Goal: Information Seeking & Learning: Learn about a topic

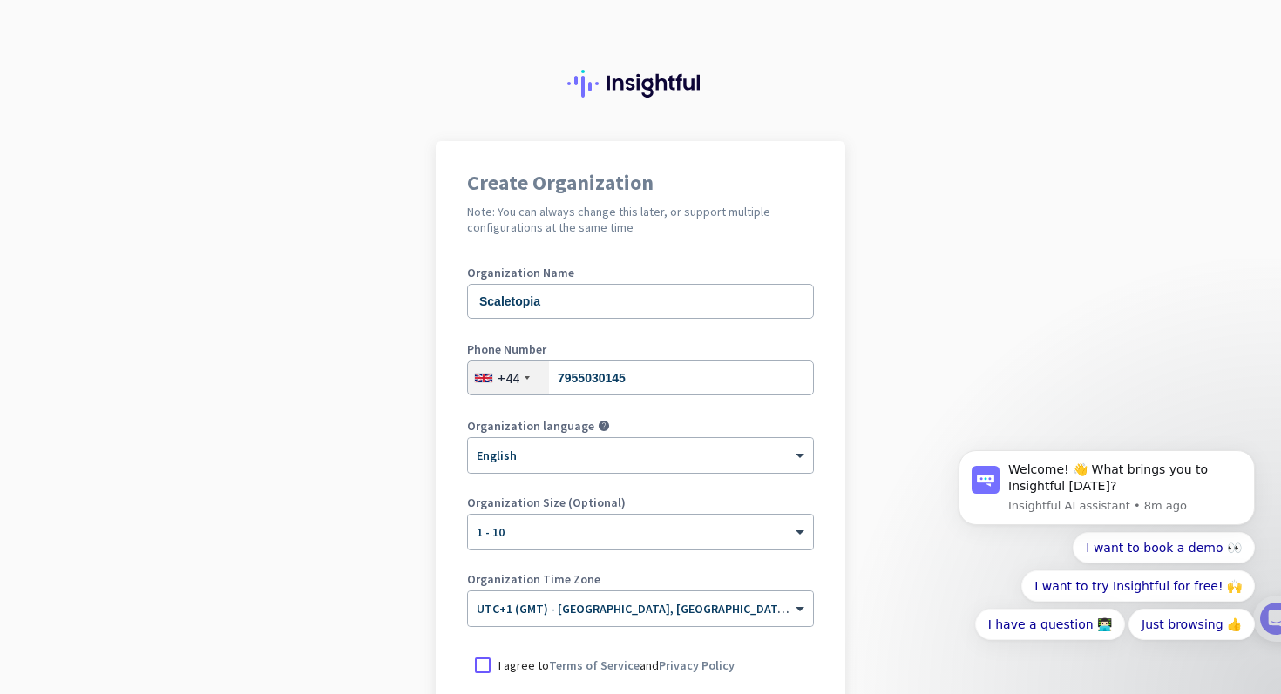
scroll to position [201, 0]
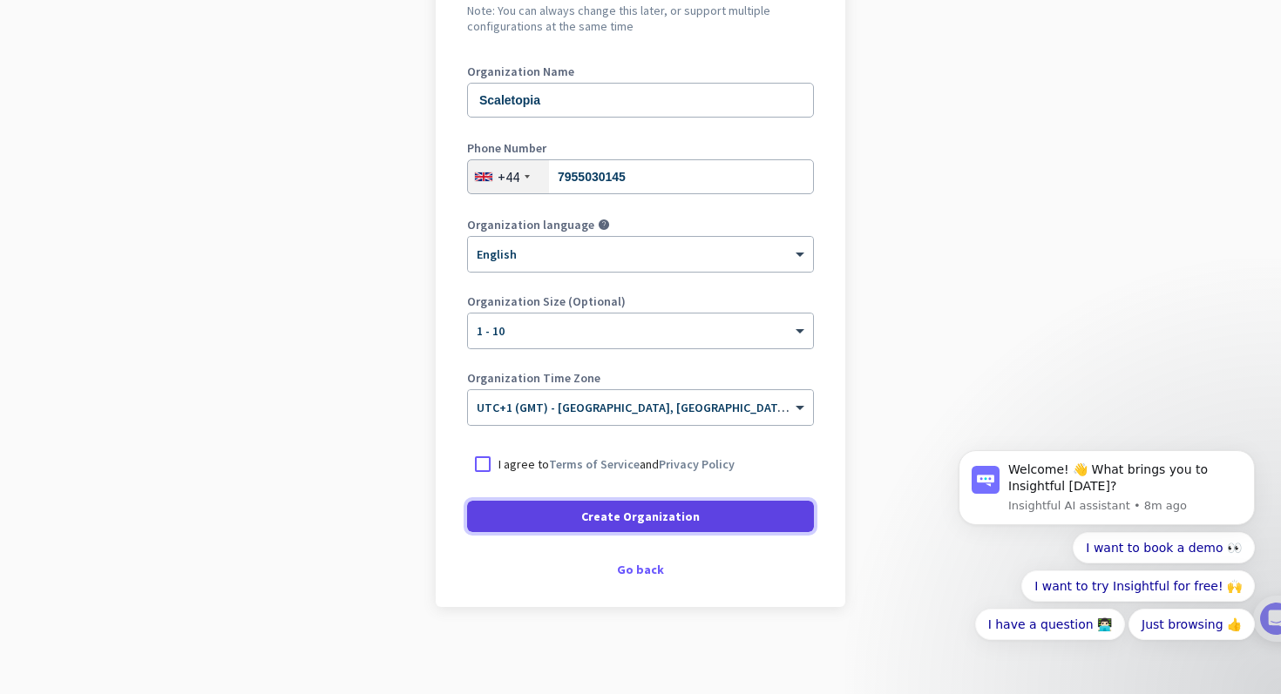
click at [593, 515] on span "Create Organization" at bounding box center [640, 516] width 119 height 17
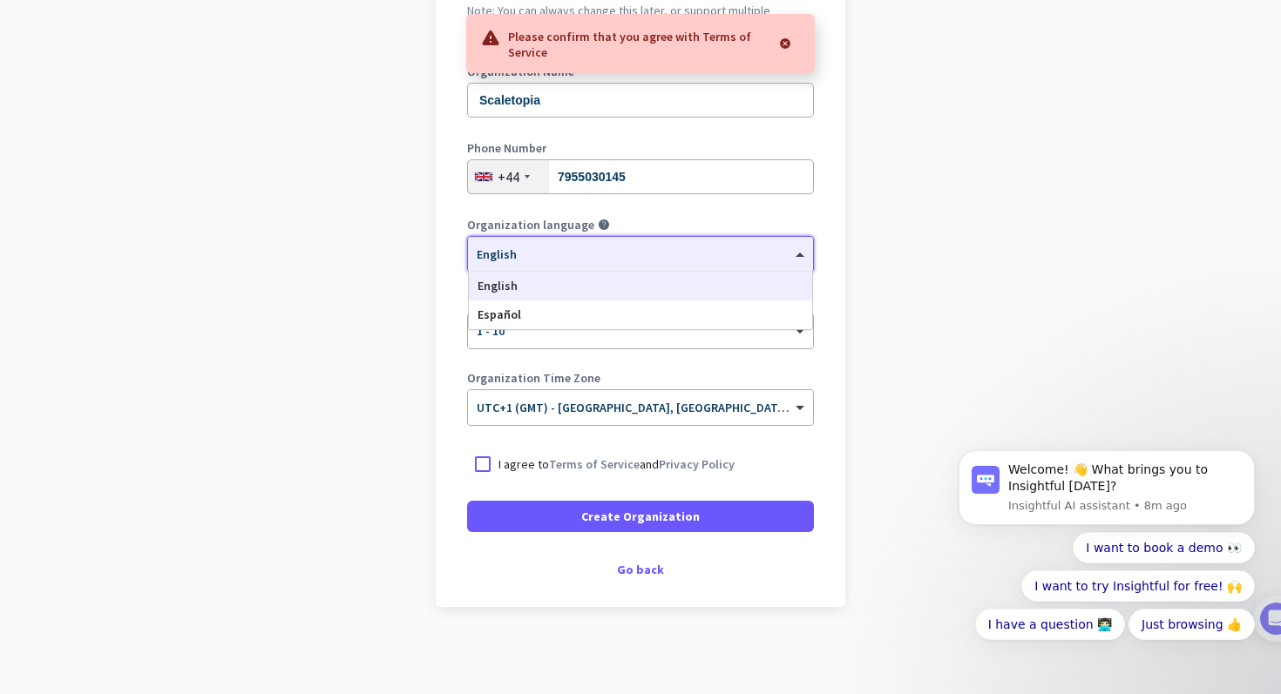
click at [565, 254] on div at bounding box center [640, 248] width 345 height 15
click at [538, 220] on label "Organization language" at bounding box center [530, 225] width 127 height 12
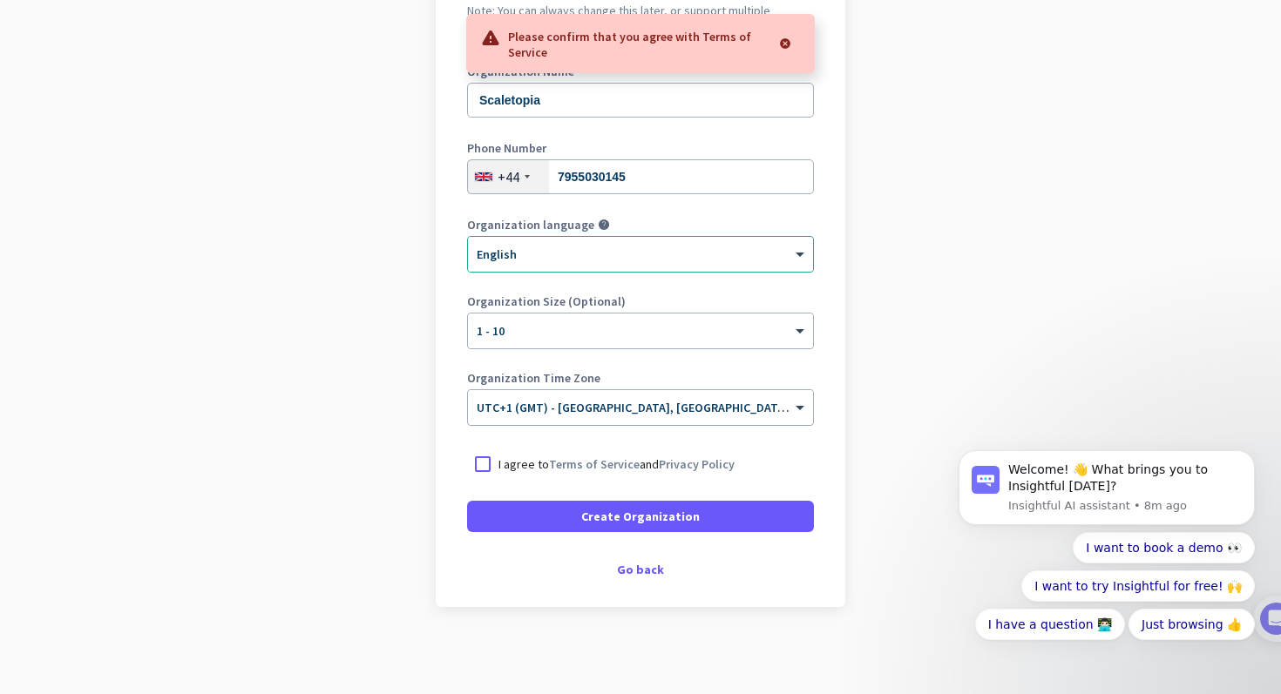
click at [586, 397] on input "text" at bounding box center [623, 402] width 293 height 13
type input "["
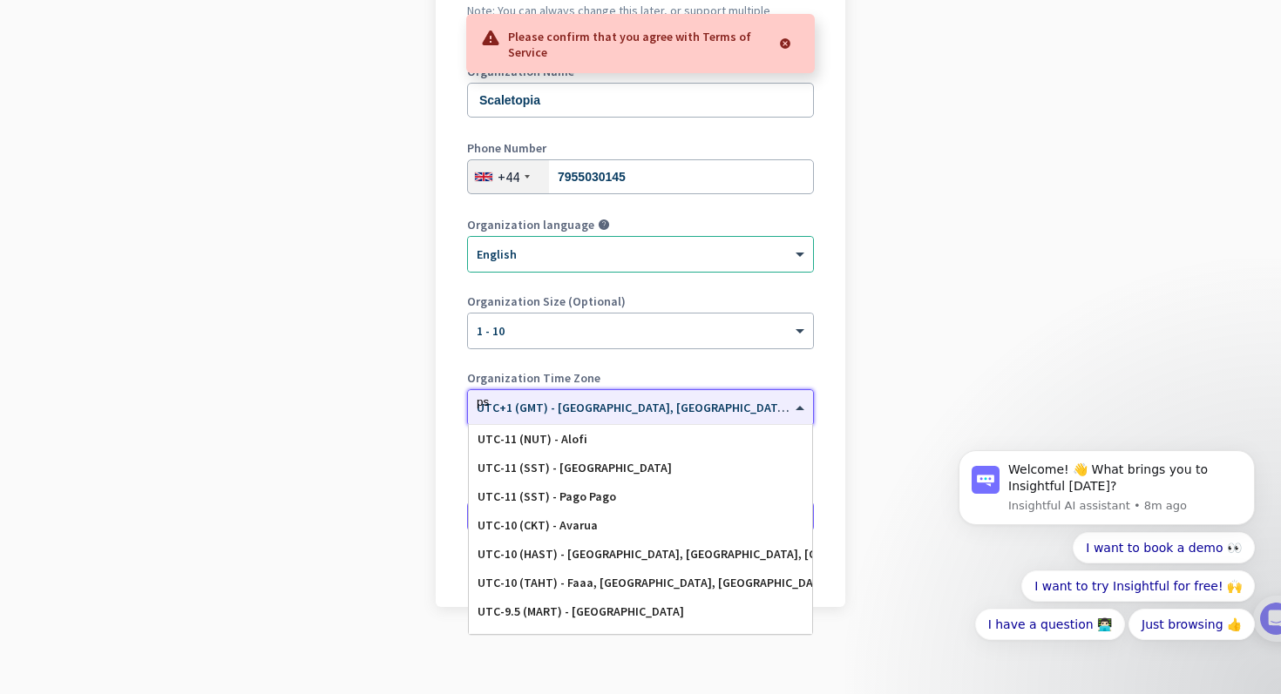
type input "pst"
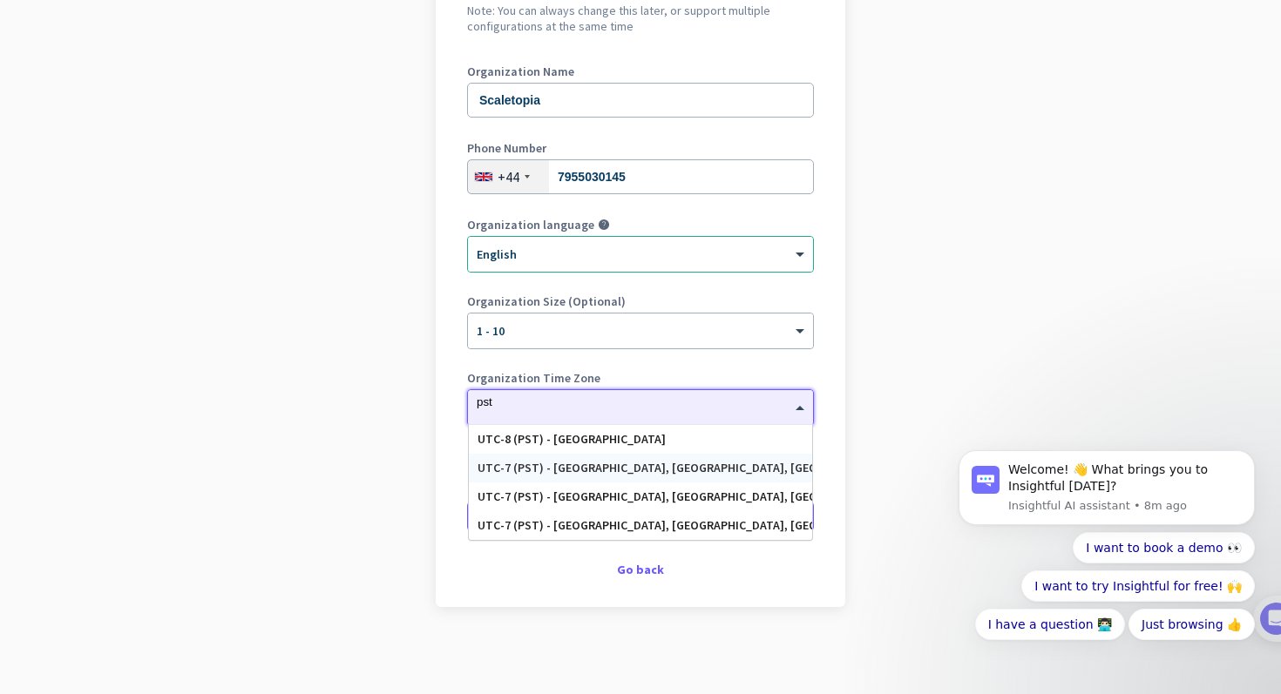
click at [618, 480] on div "UTC-7 (PST) - [GEOGRAPHIC_DATA], [GEOGRAPHIC_DATA], [GEOGRAPHIC_DATA][PERSON_NA…" at bounding box center [640, 468] width 343 height 29
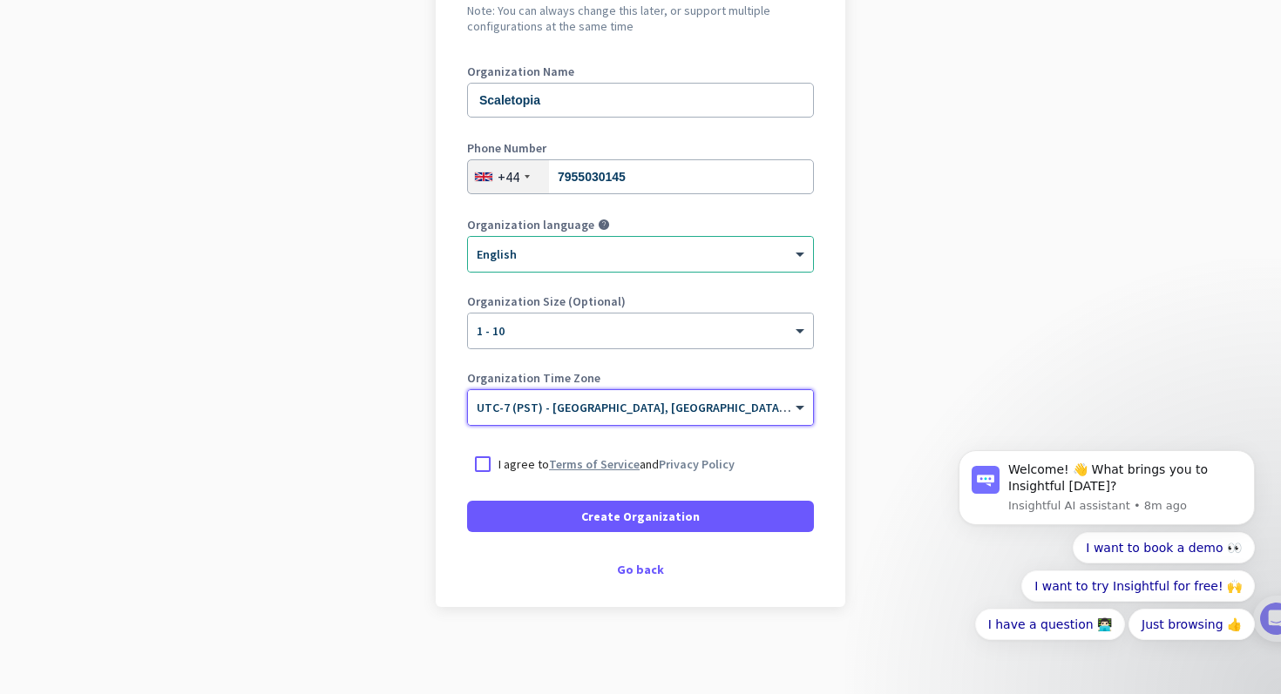
click at [584, 471] on link "Terms of Service" at bounding box center [594, 465] width 91 height 16
click at [488, 463] on div at bounding box center [482, 464] width 31 height 31
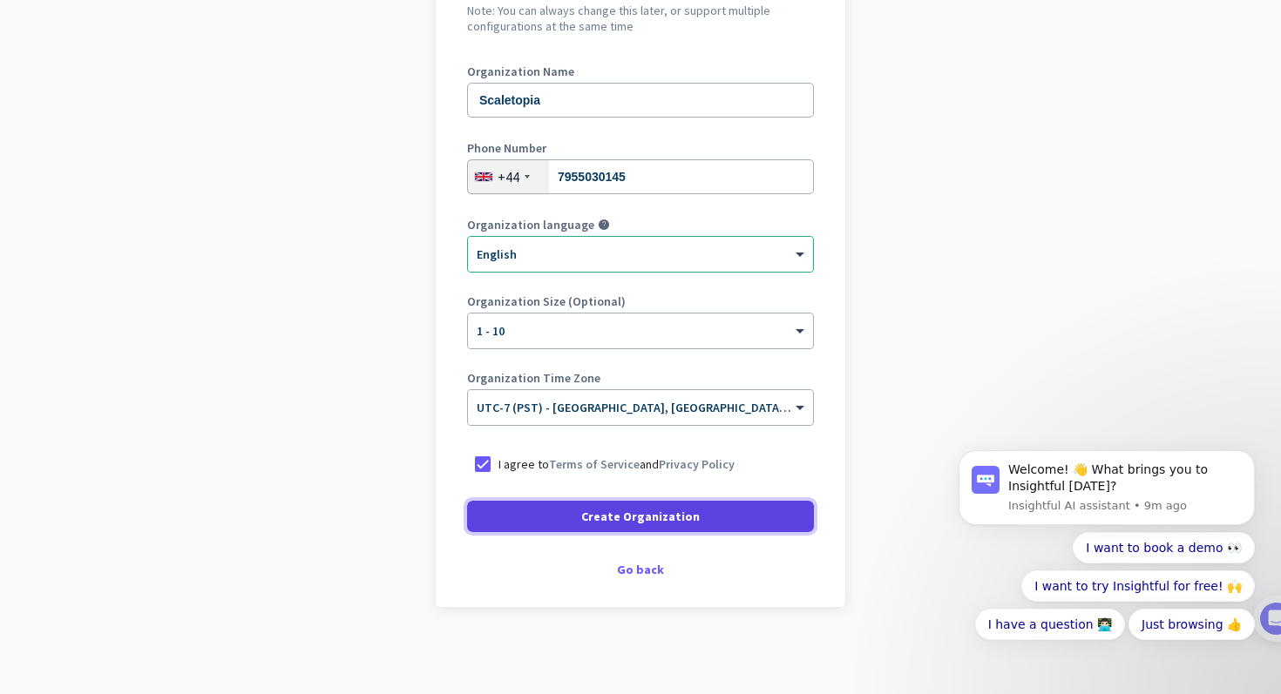
click at [598, 518] on span "Create Organization" at bounding box center [640, 516] width 119 height 17
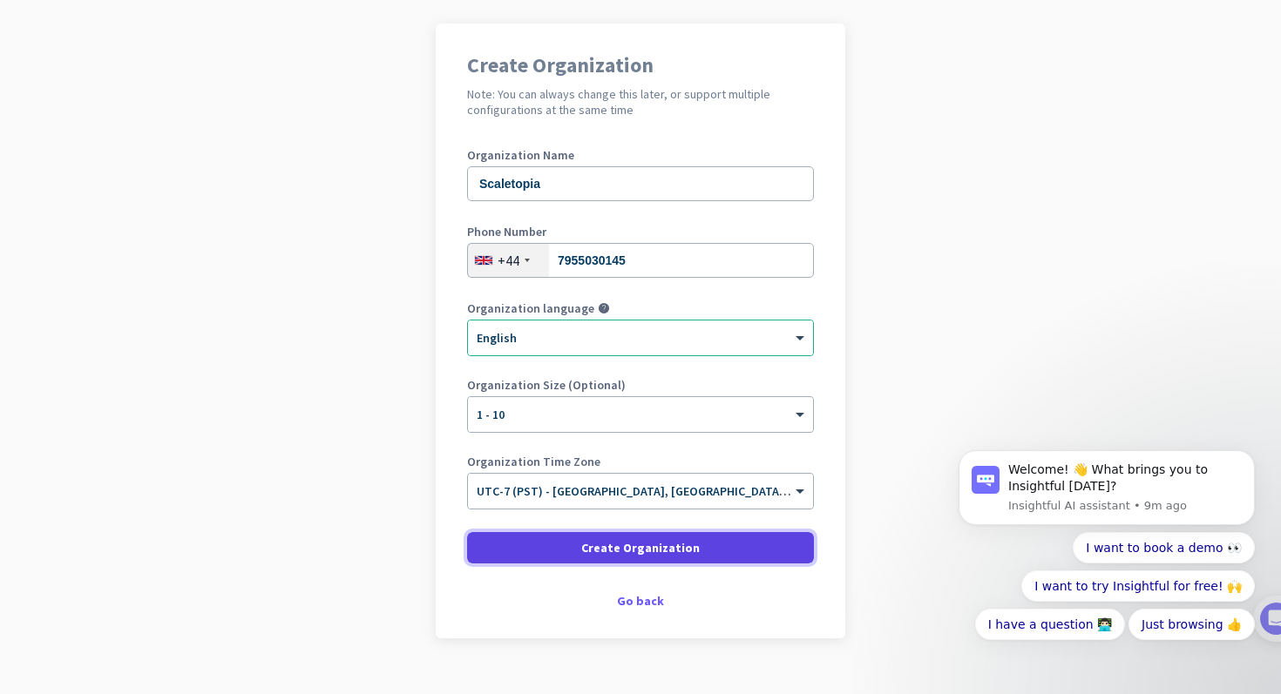
scroll to position [123, 0]
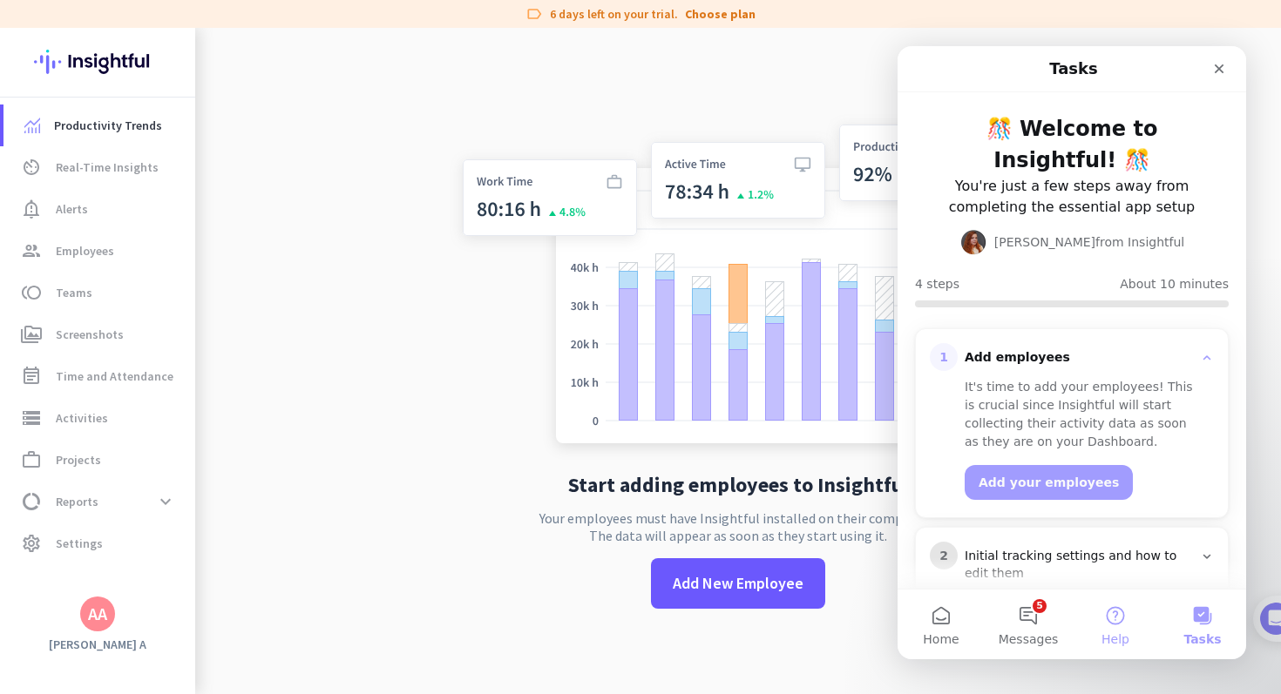
click at [1145, 631] on button "Help" at bounding box center [1115, 625] width 87 height 70
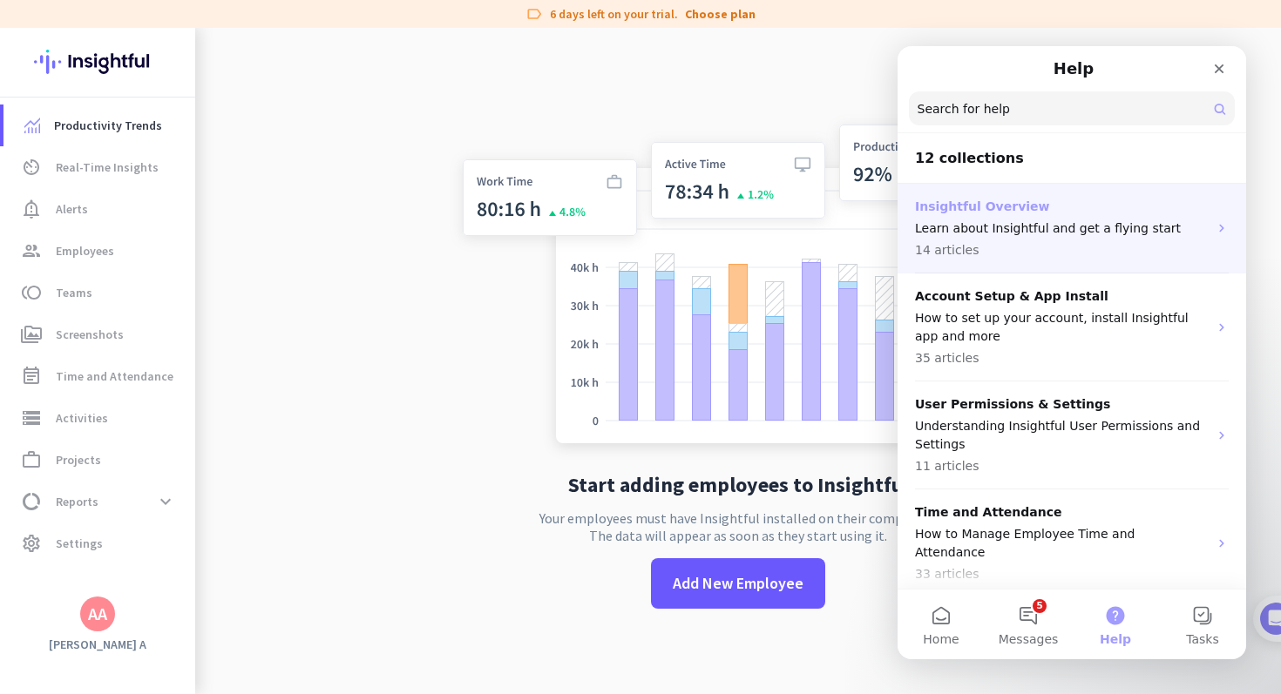
click at [1155, 256] on p "14 articles" at bounding box center [1061, 250] width 293 height 18
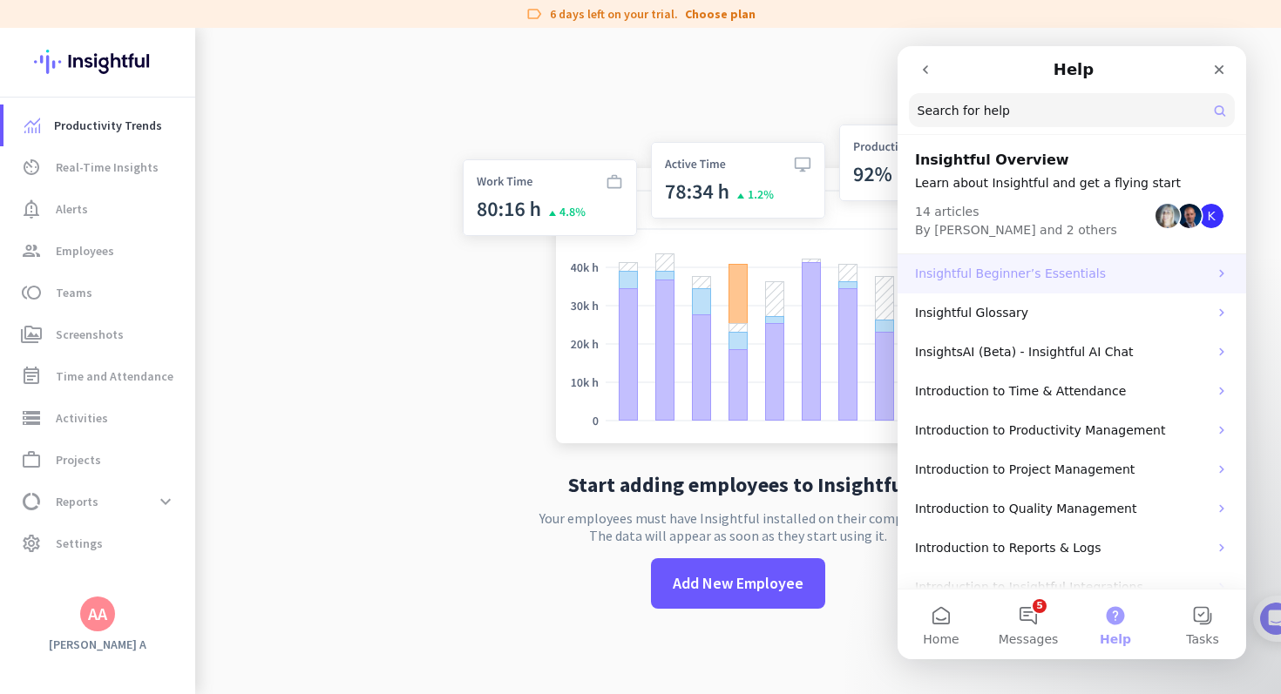
click at [1118, 280] on p "Insightful Beginner’s Essentials" at bounding box center [1061, 274] width 293 height 18
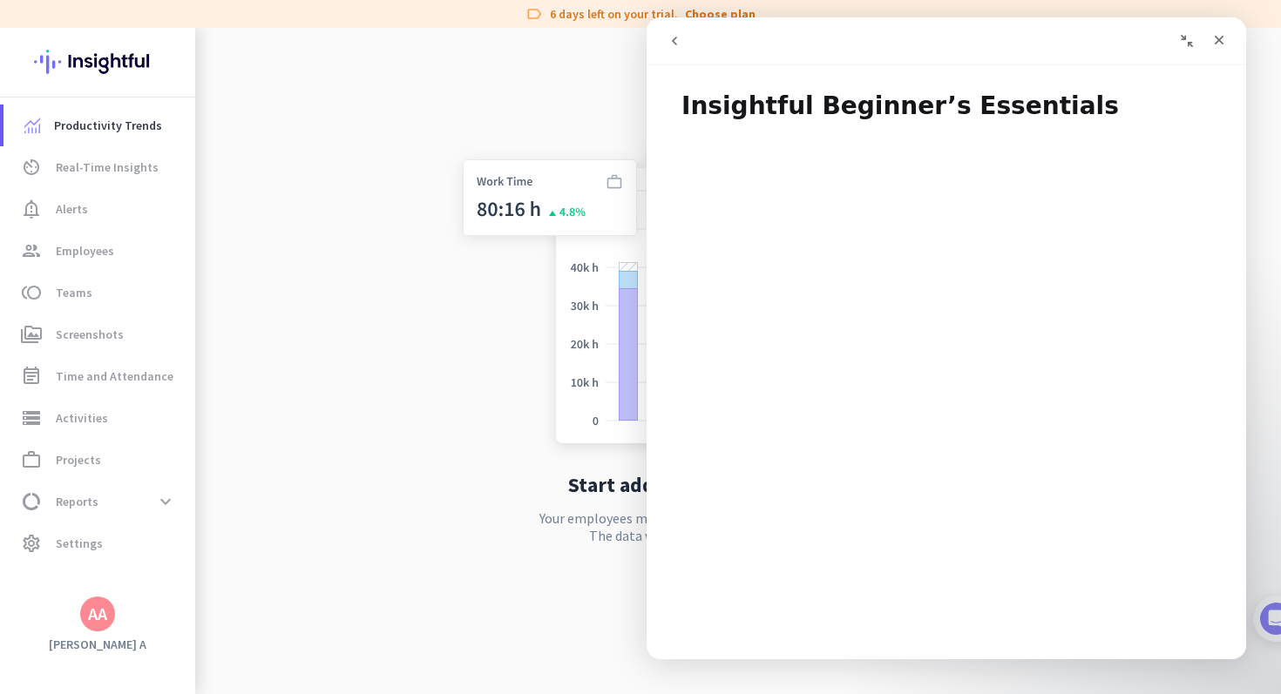
click at [1177, 45] on button "Collapse window" at bounding box center [1186, 40] width 33 height 33
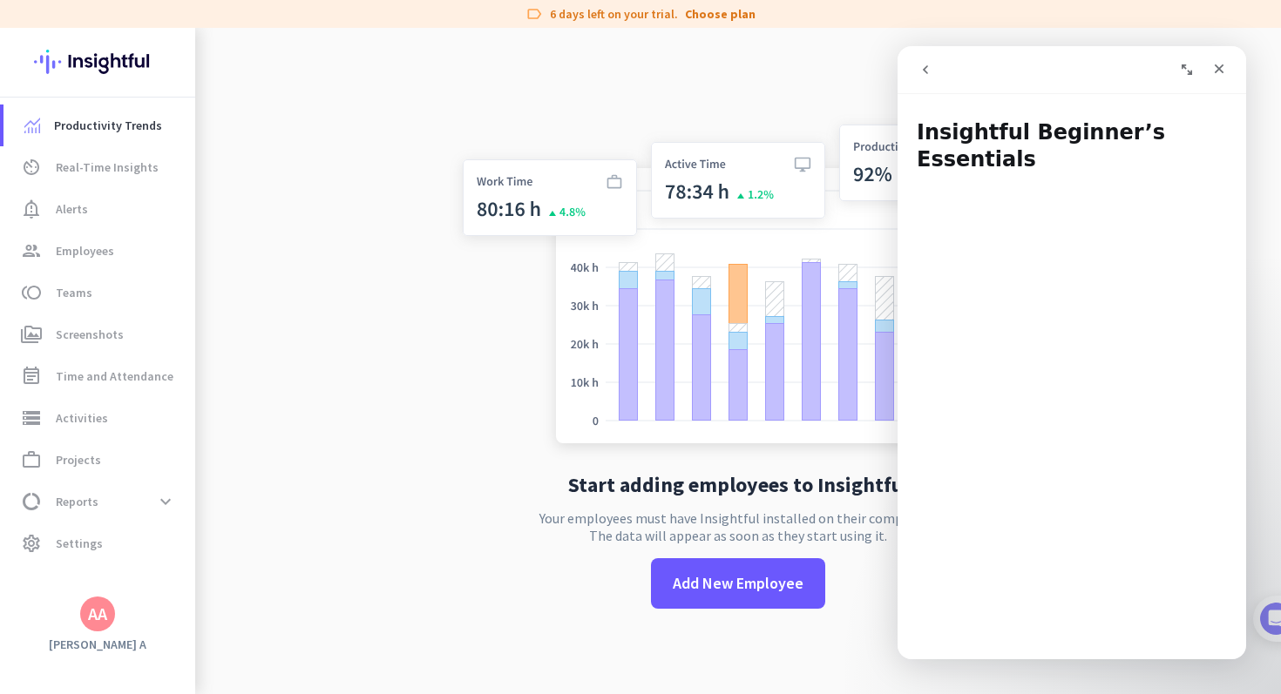
click at [1198, 69] on button "Expand window" at bounding box center [1186, 69] width 33 height 33
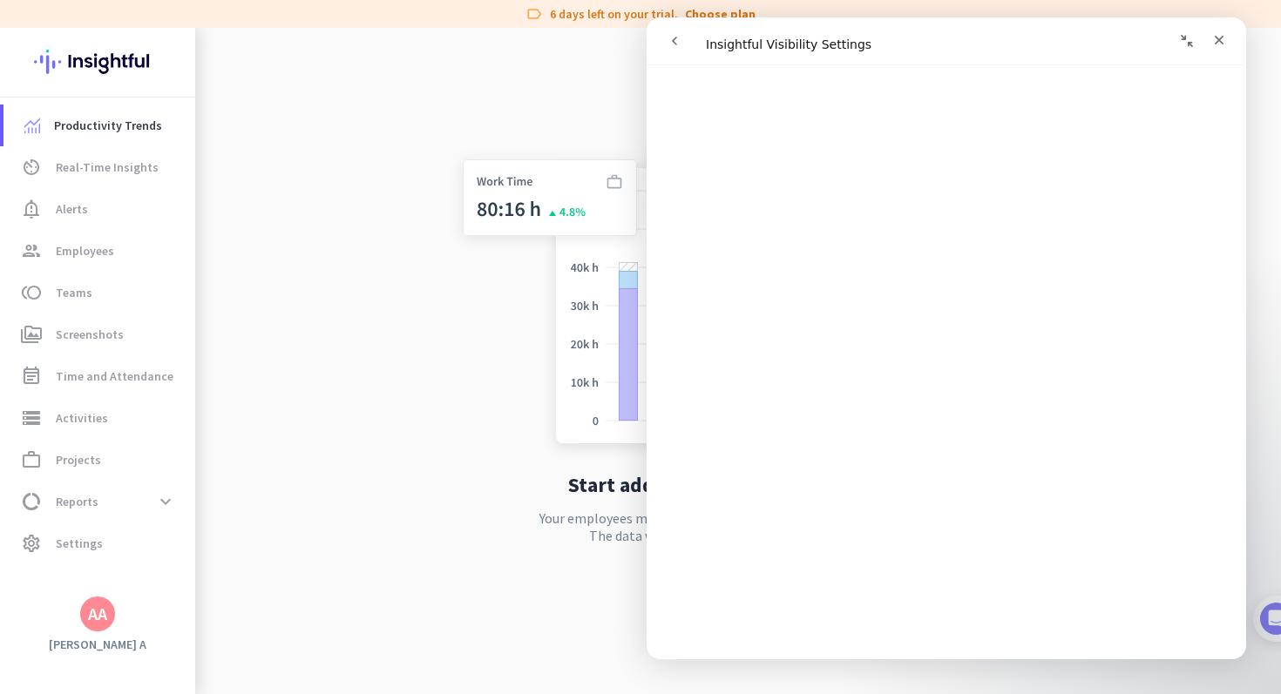
scroll to position [1664, 0]
click at [681, 39] on button "go back" at bounding box center [674, 40] width 33 height 33
click at [685, 44] on button "go back" at bounding box center [674, 40] width 33 height 33
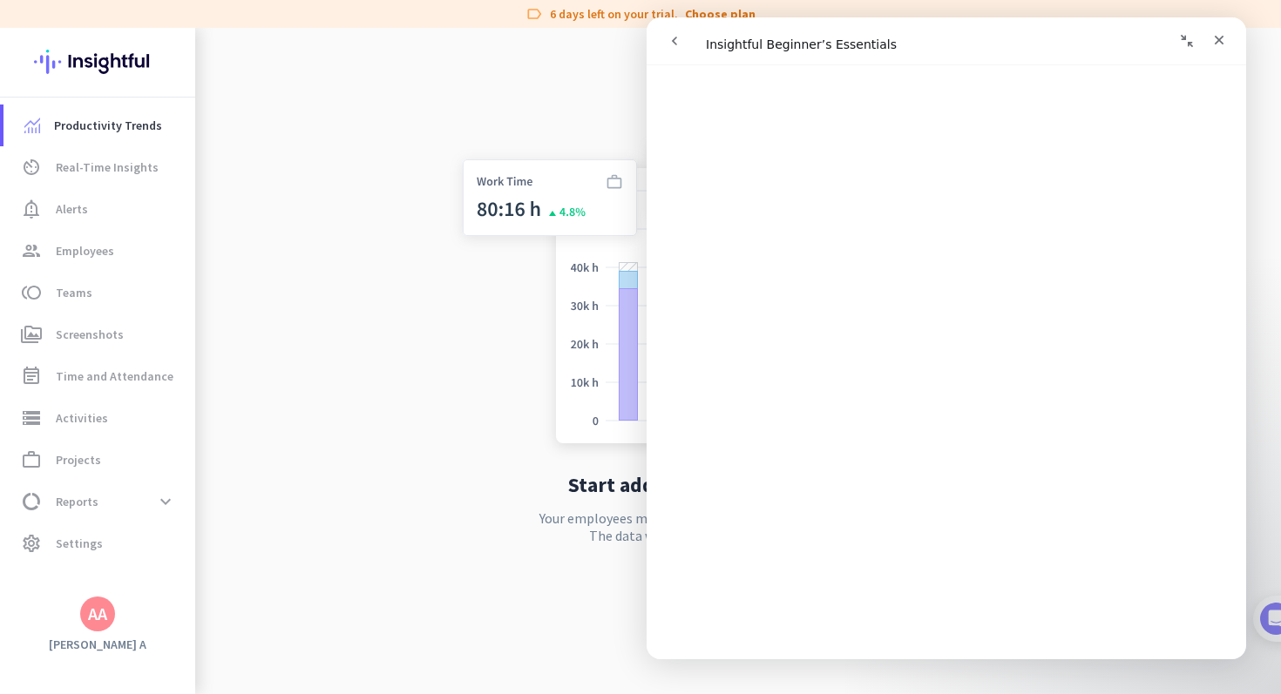
click at [684, 52] on button "go back" at bounding box center [674, 40] width 33 height 33
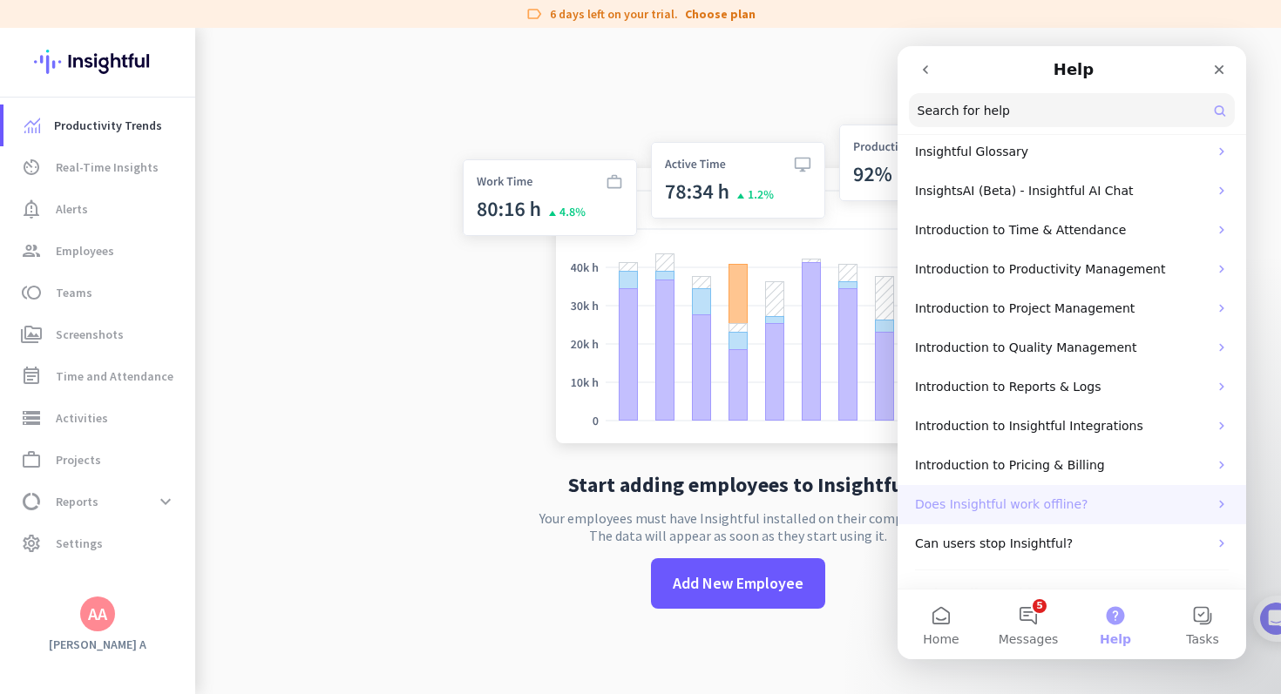
scroll to position [158, 0]
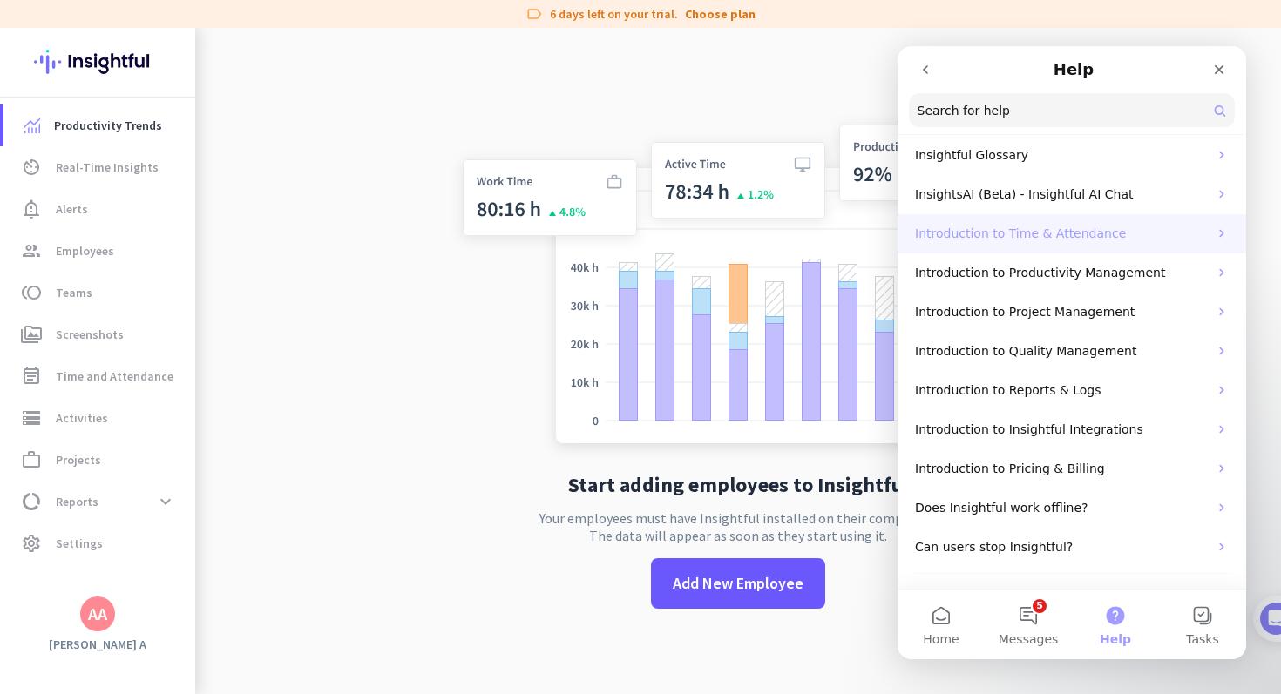
click at [1055, 234] on p "Introduction to Time & Attendance" at bounding box center [1061, 234] width 293 height 18
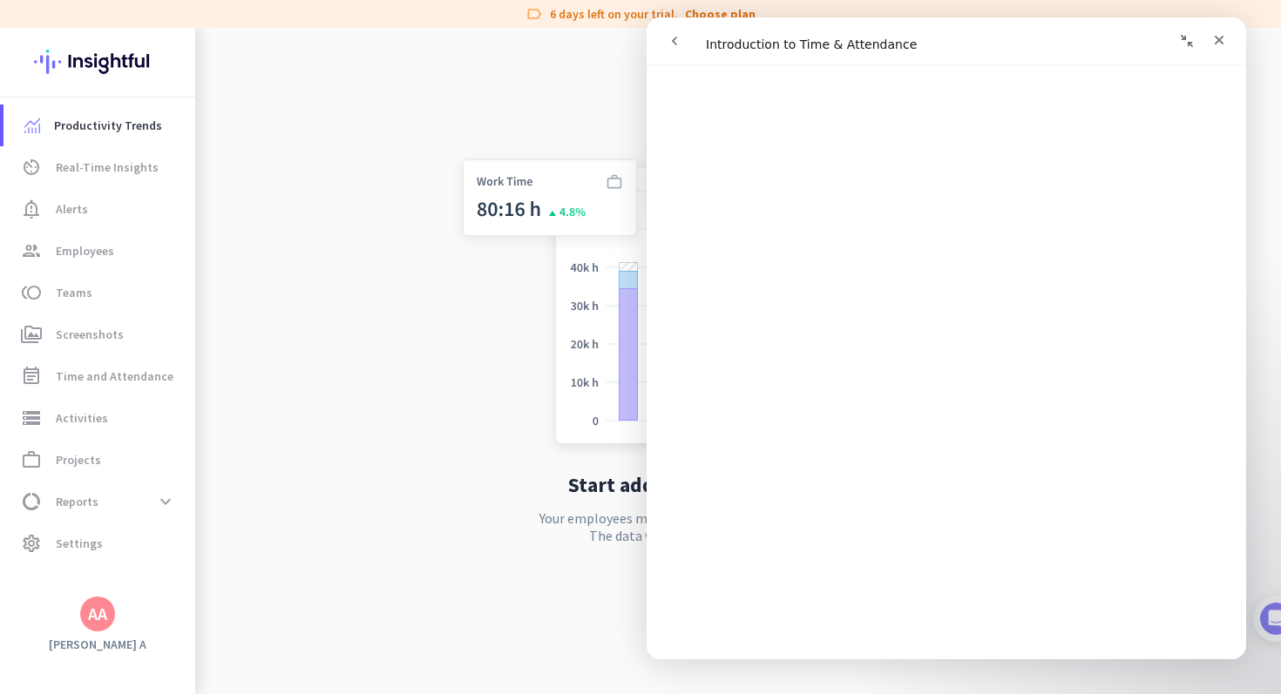
scroll to position [1851, 0]
